Goal: Entertainment & Leisure: Consume media (video, audio)

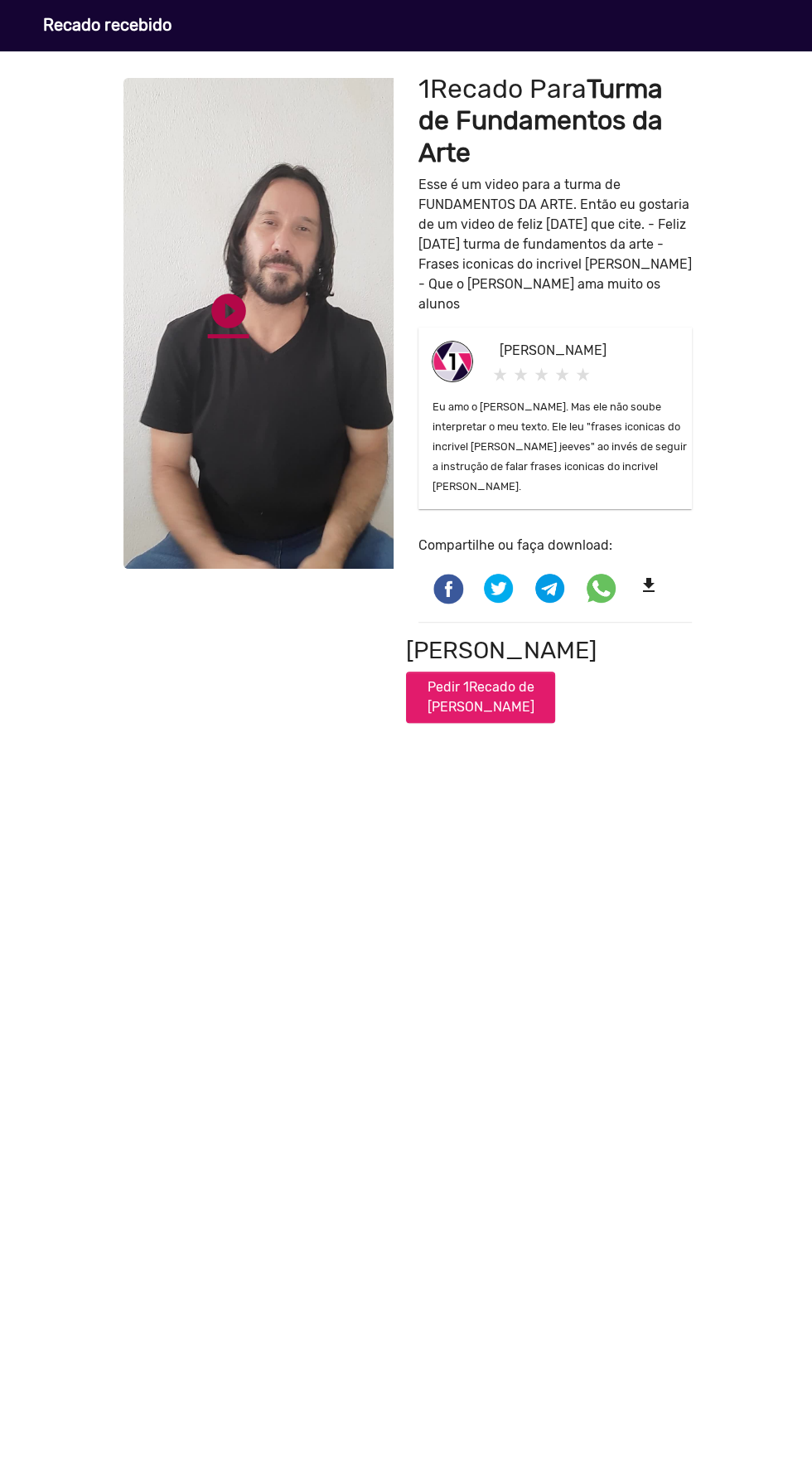
click at [240, 315] on link "play_circle_filled" at bounding box center [229, 310] width 41 height 41
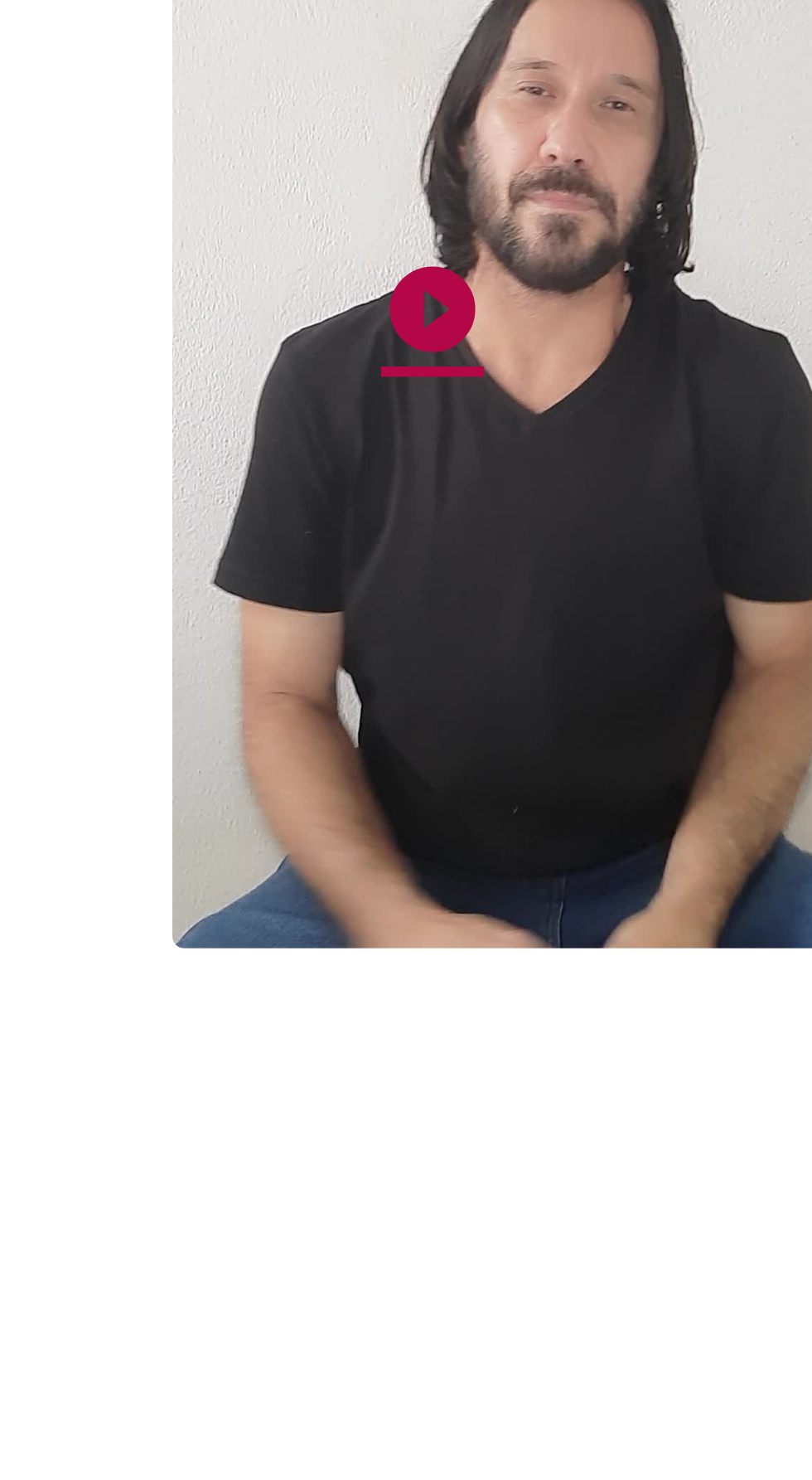
click at [234, 308] on link "play_circle_filled" at bounding box center [229, 310] width 41 height 41
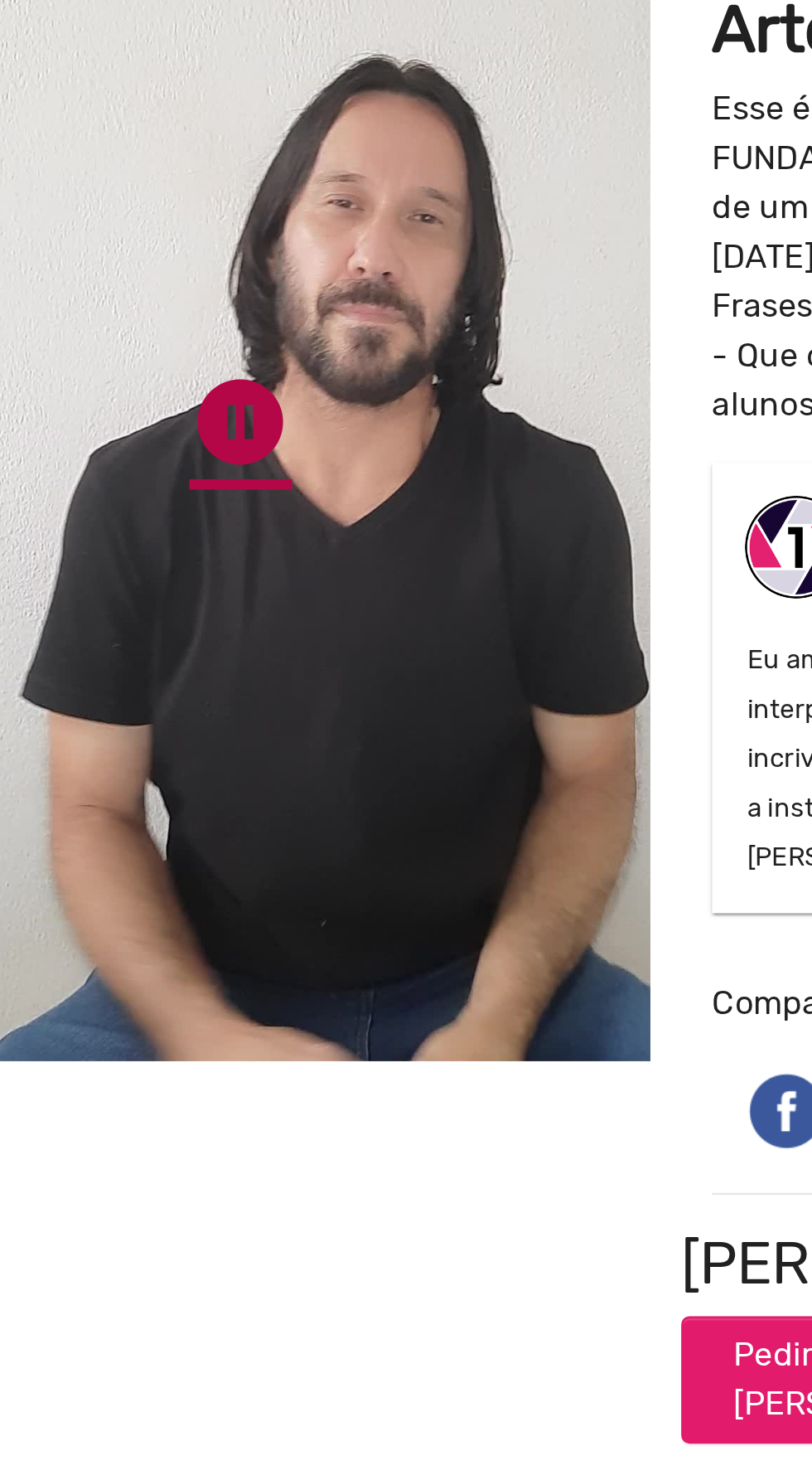
click at [232, 305] on link "pause_circle" at bounding box center [229, 310] width 41 height 41
